Goal: Information Seeking & Learning: Learn about a topic

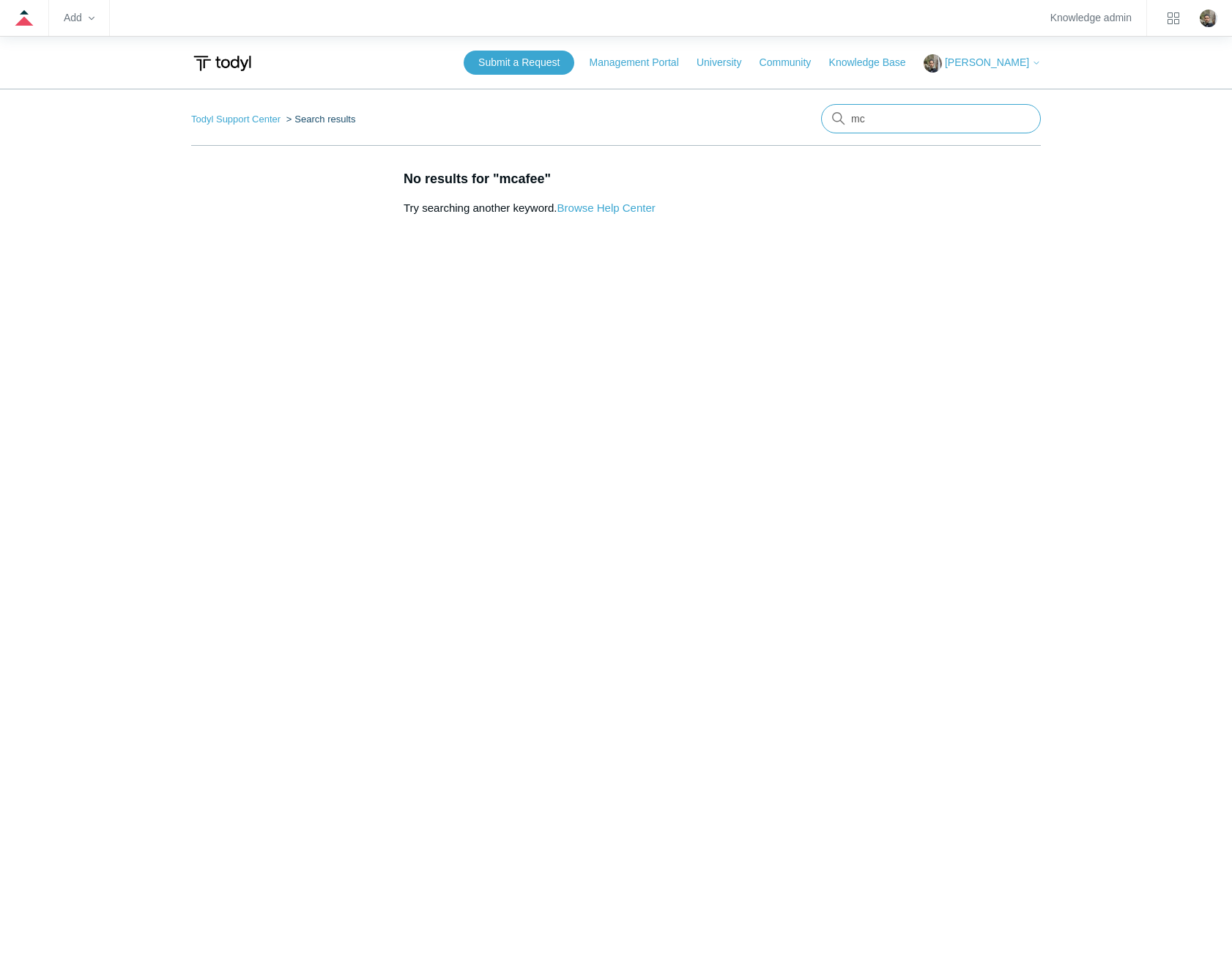
type input "m"
type input "deployment group"
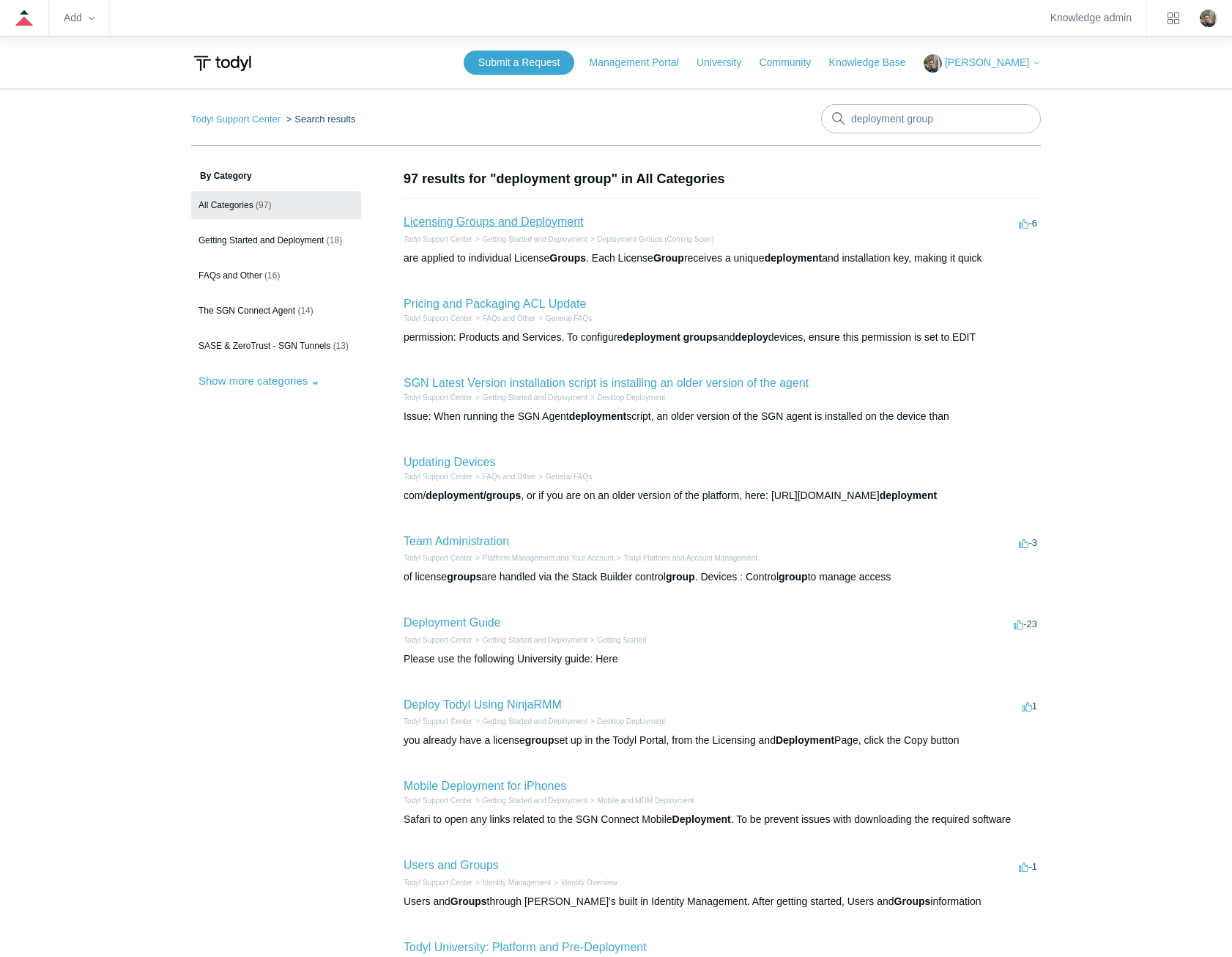
click at [550, 222] on link "Licensing Groups and Deployment" at bounding box center [494, 222] width 179 height 13
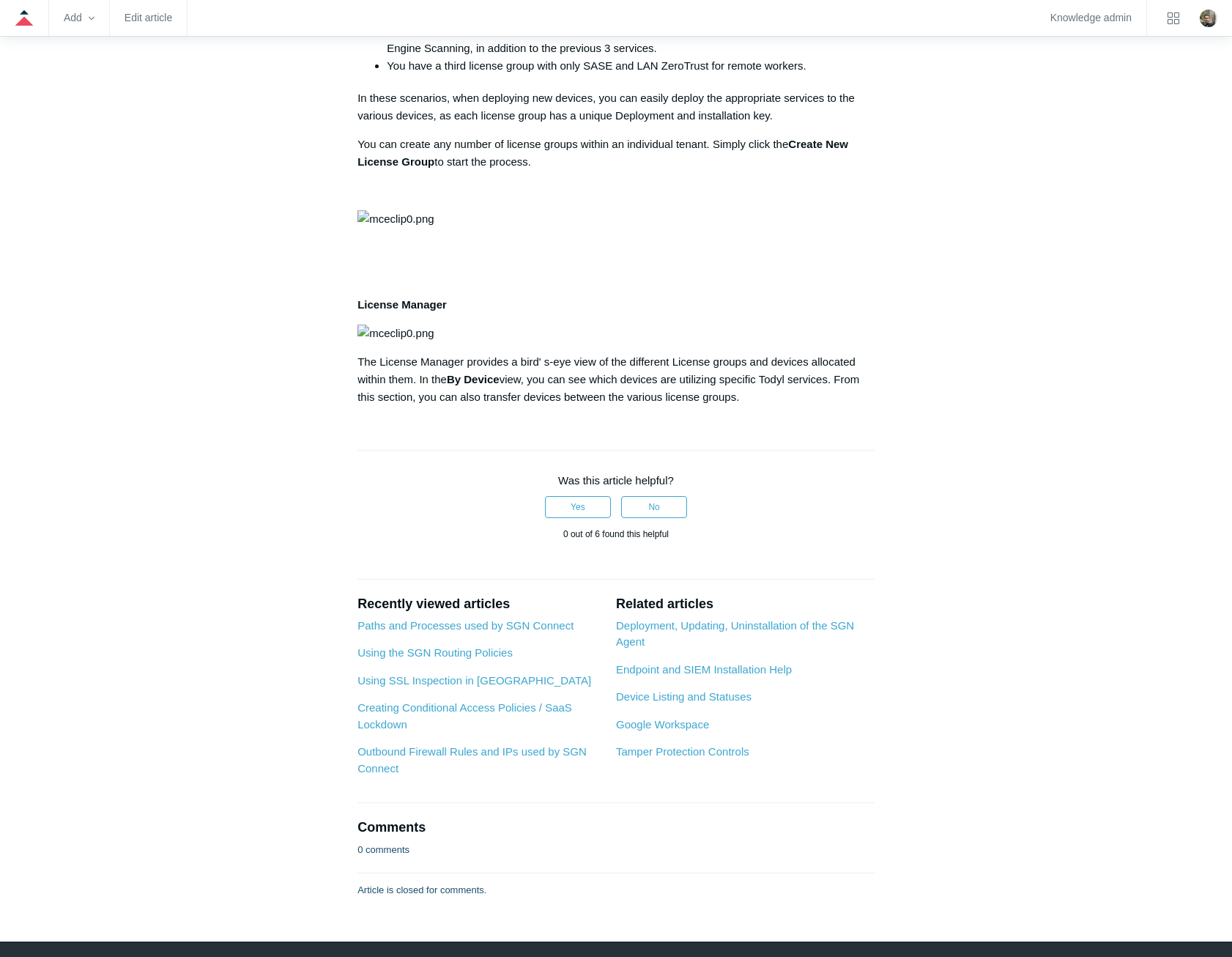
scroll to position [883, 0]
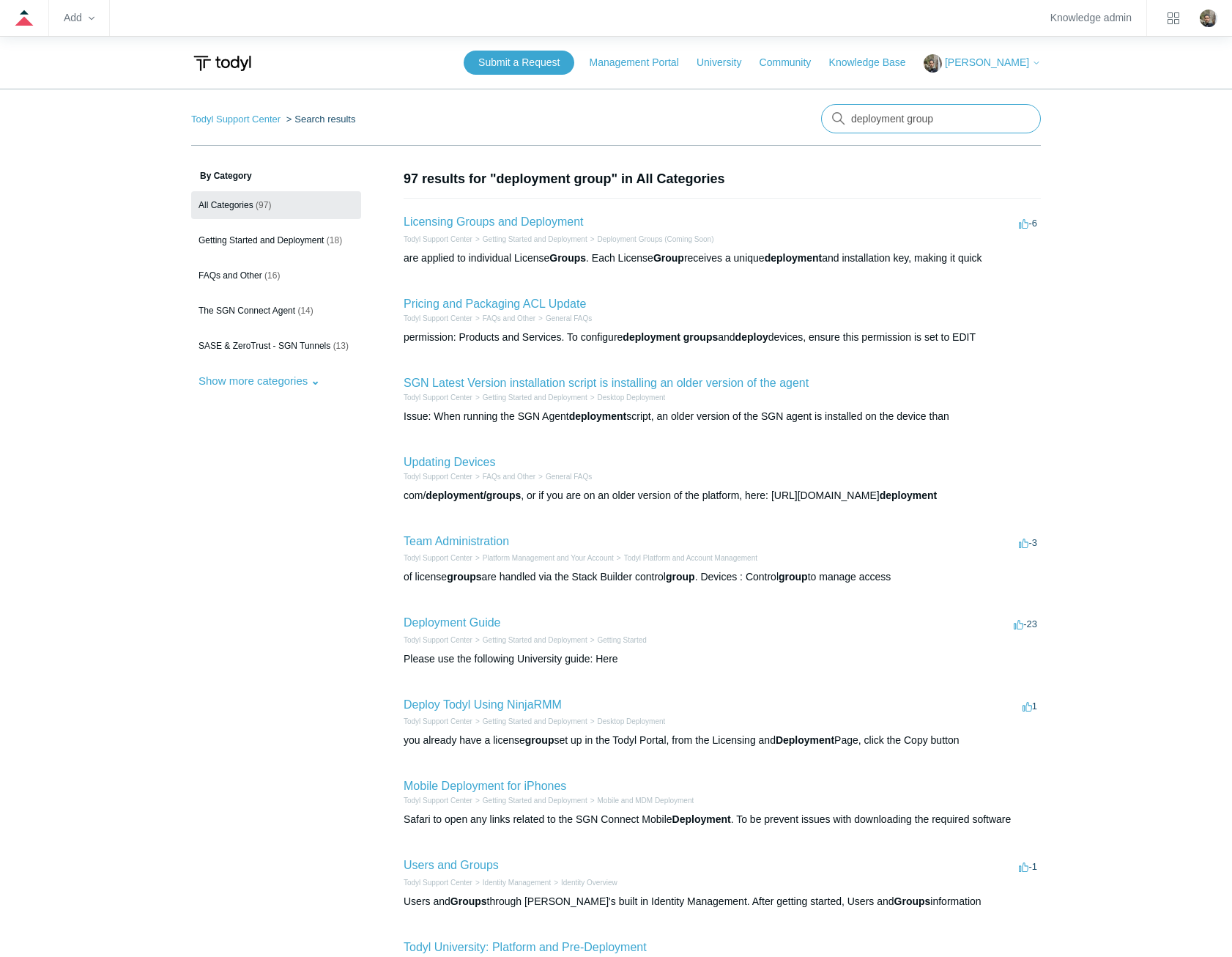
drag, startPoint x: 967, startPoint y: 126, endPoint x: 821, endPoint y: 104, distance: 147.6
click at [821, 110] on form "There are no matching results in this help center. Select Enter to search throu…" at bounding box center [931, 119] width 220 height 30
click at [948, 116] on input "deployment group" at bounding box center [931, 119] width 220 height 30
type input "deployment group manager"
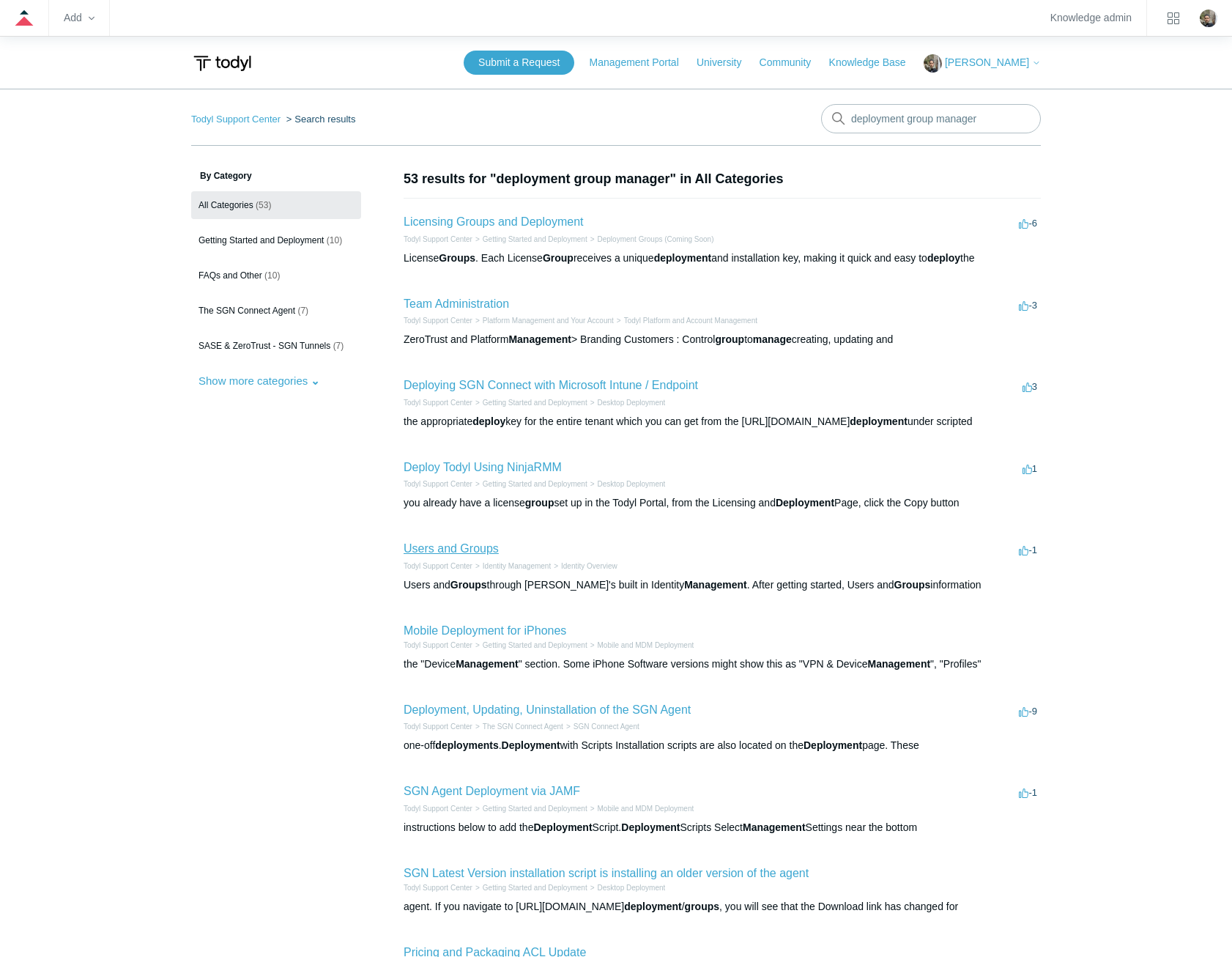
click at [472, 550] on link "Users and Groups" at bounding box center [451, 549] width 95 height 13
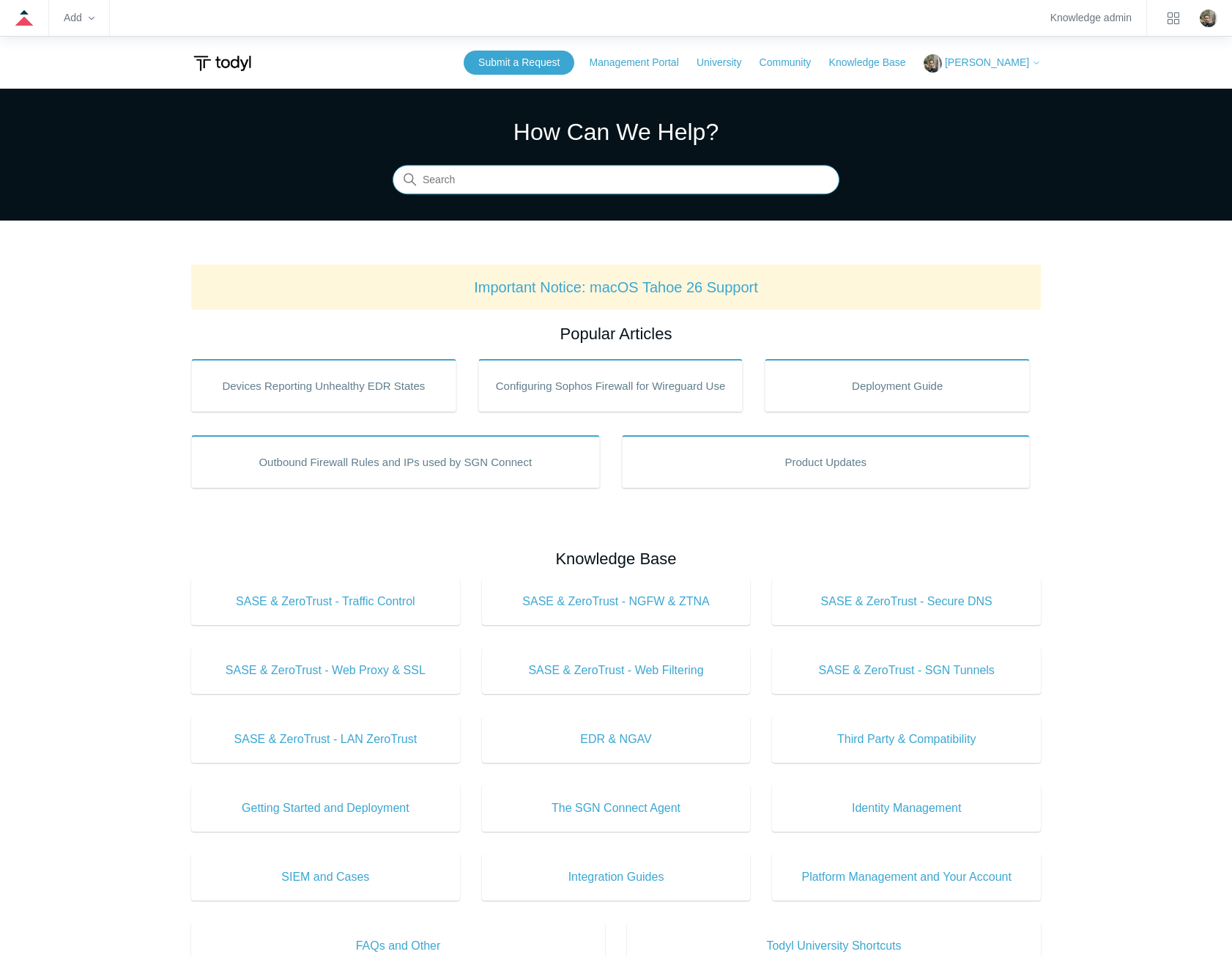
click at [672, 186] on input "Search" at bounding box center [616, 180] width 447 height 30
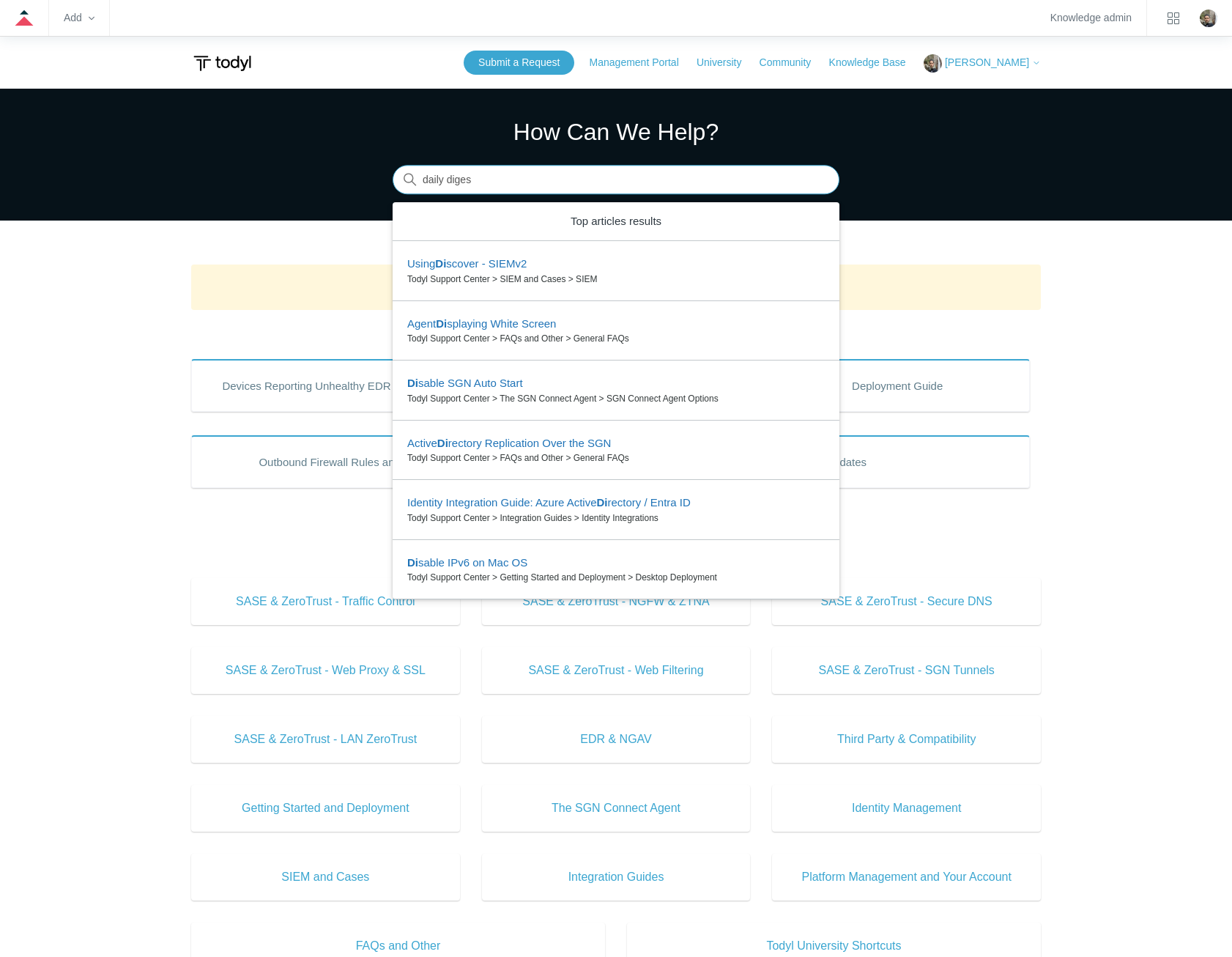
type input "daily digest"
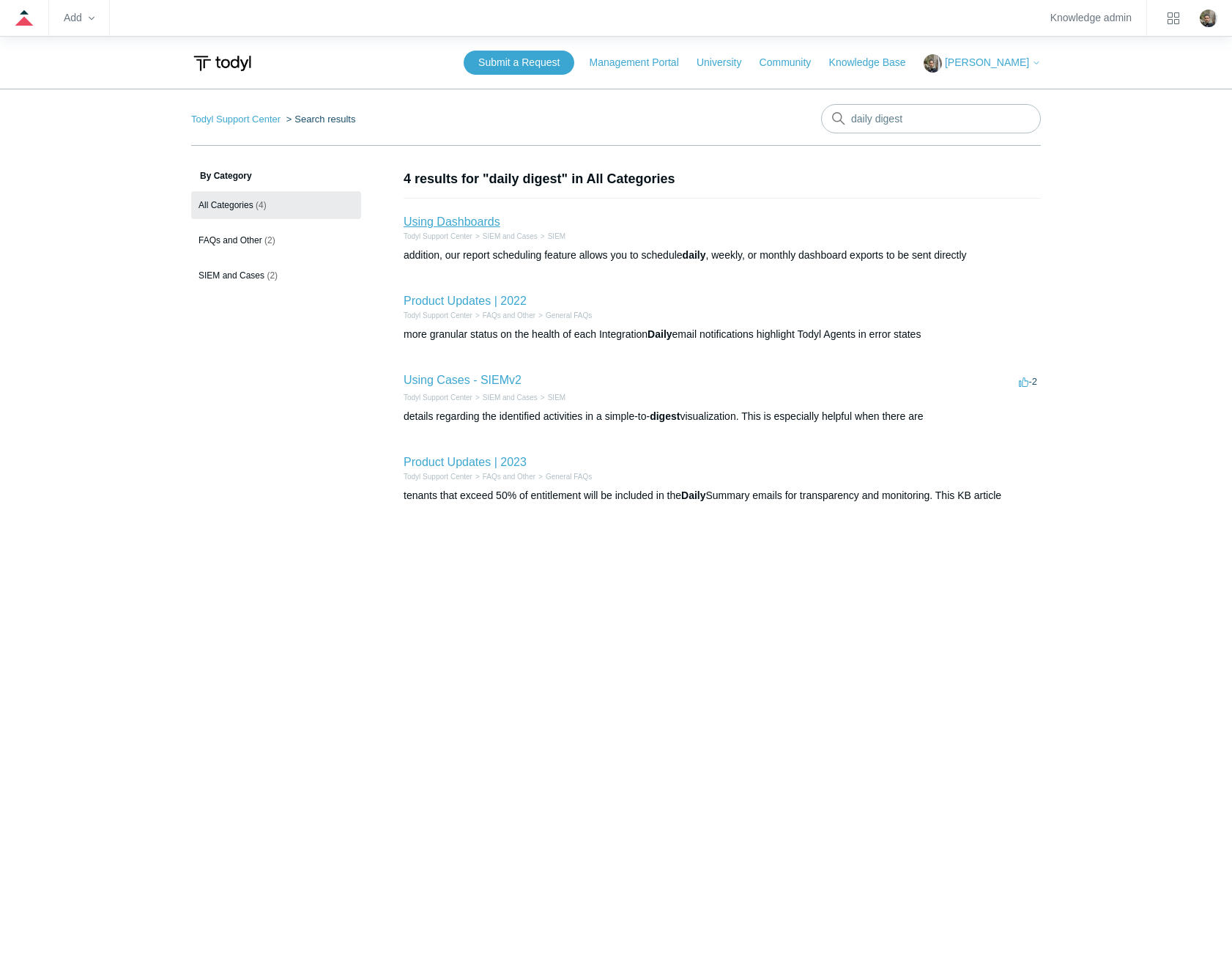
click at [460, 218] on link "Using Dashboards" at bounding box center [452, 222] width 97 height 13
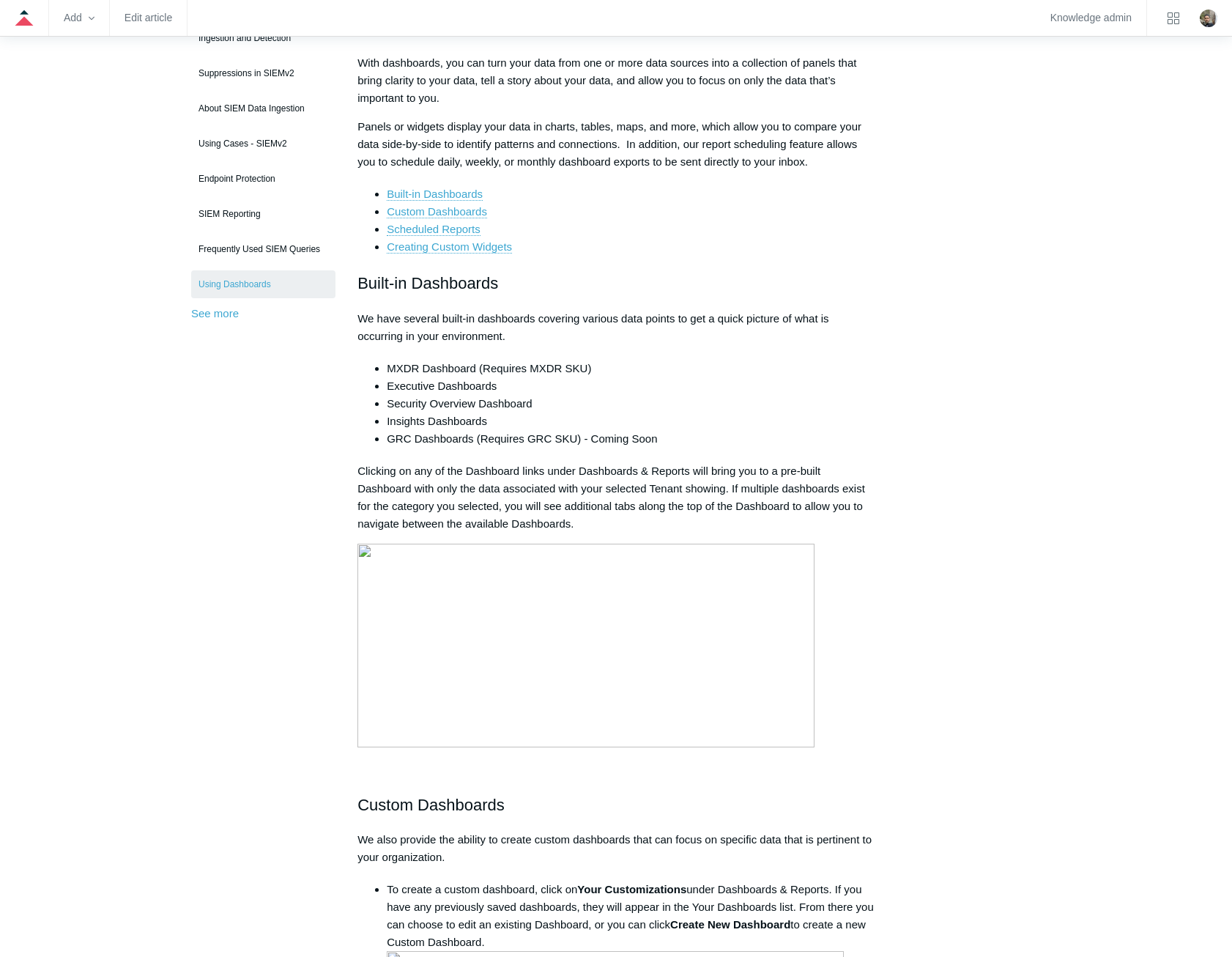
scroll to position [294, 0]
